Goal: Task Accomplishment & Management: Manage account settings

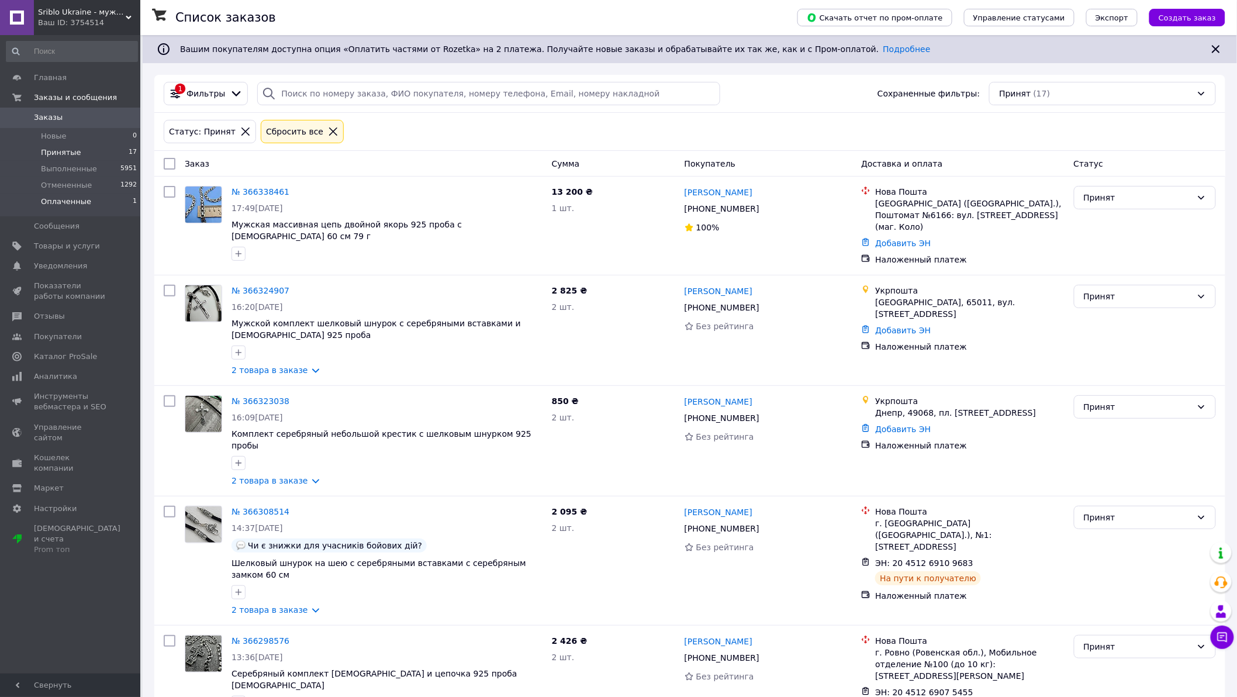
click at [98, 203] on li "Оплаченные 1" at bounding box center [72, 204] width 144 height 22
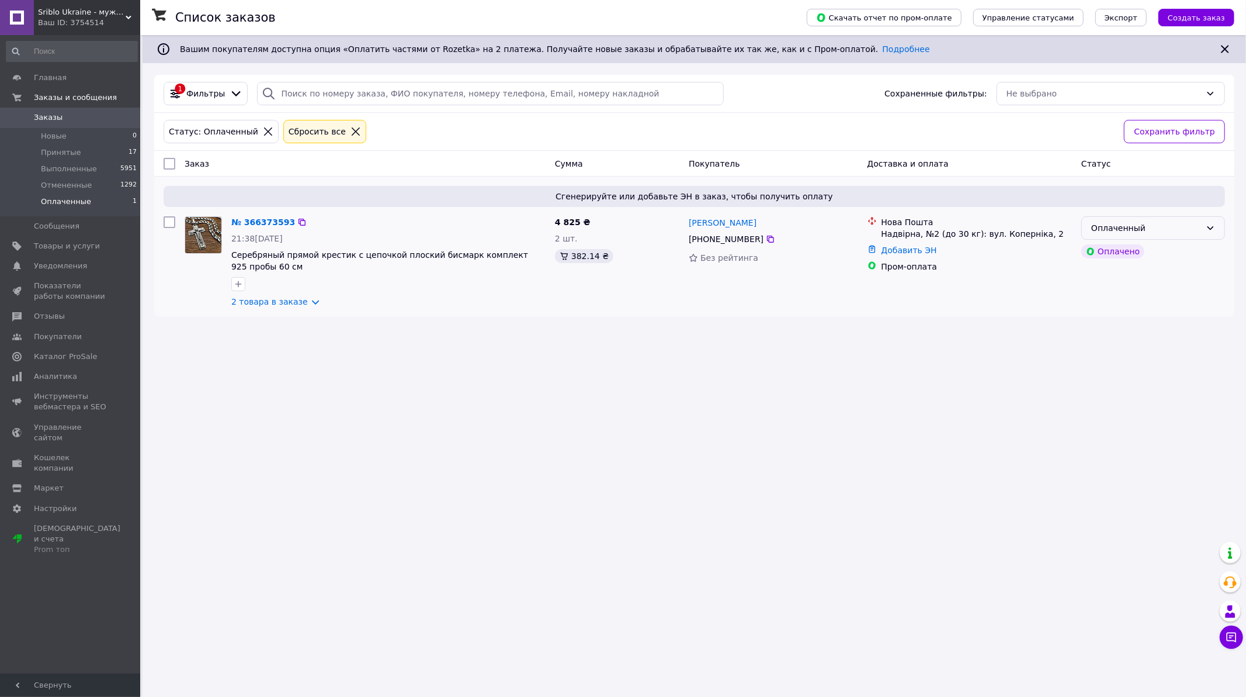
click at [1175, 224] on div "Оплаченный" at bounding box center [1147, 227] width 110 height 13
click at [1161, 250] on li "Принят" at bounding box center [1153, 254] width 143 height 21
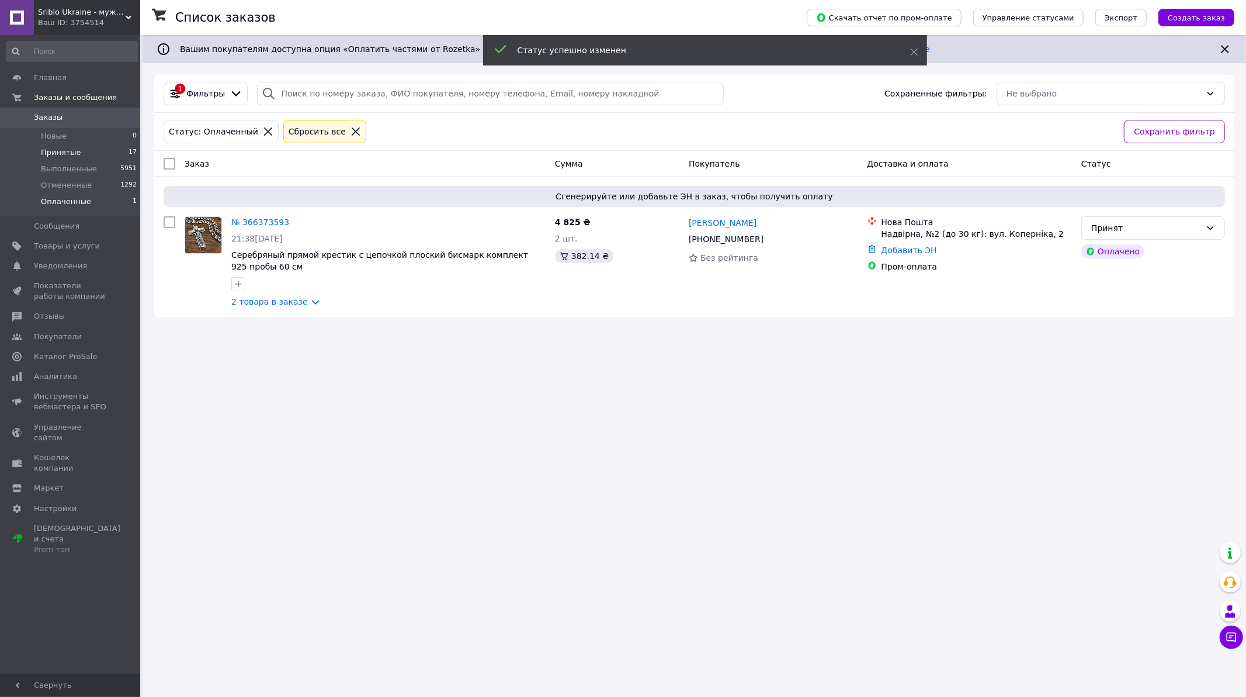
click at [59, 153] on span "Принятые" at bounding box center [61, 152] width 40 height 11
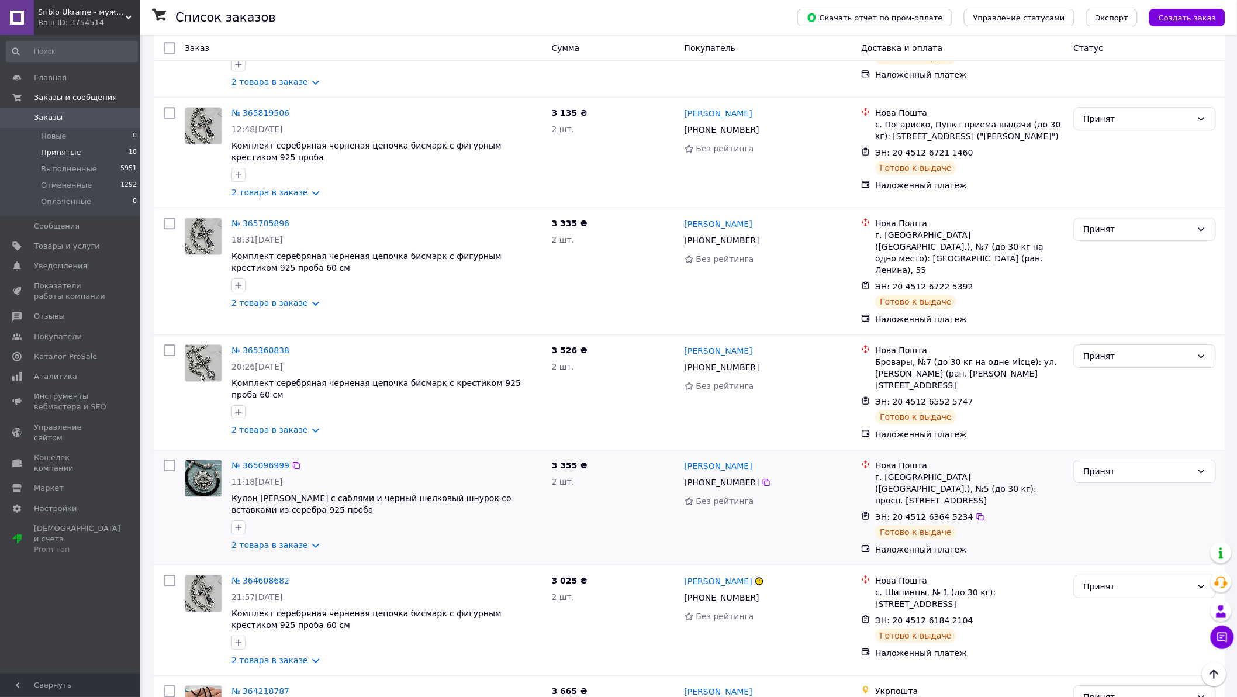
scroll to position [1502, 0]
